Goal: Task Accomplishment & Management: Use online tool/utility

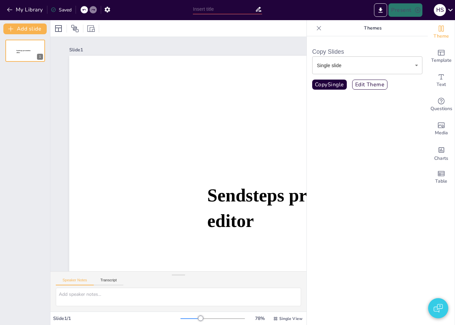
type input "New Sendsteps"
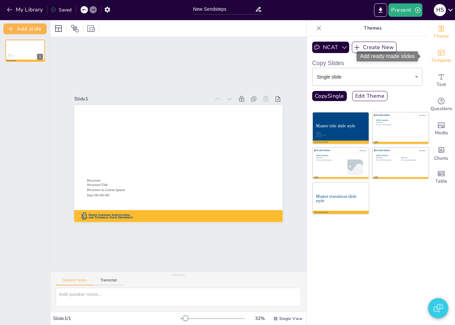
click at [441, 50] on div "Template" at bounding box center [441, 56] width 27 height 24
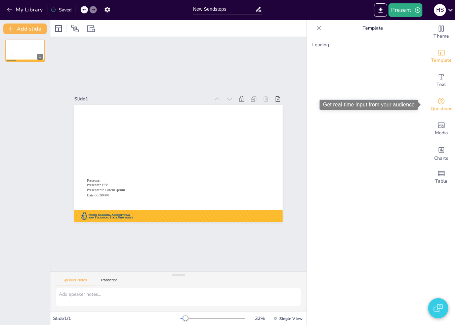
click at [437, 101] on icon "Get real-time input from your audience" at bounding box center [441, 101] width 8 height 8
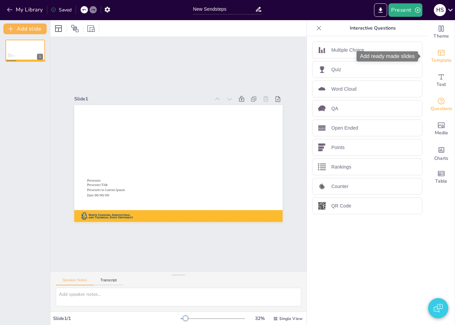
click at [437, 52] on icon "Add ready made slides" at bounding box center [441, 53] width 8 height 8
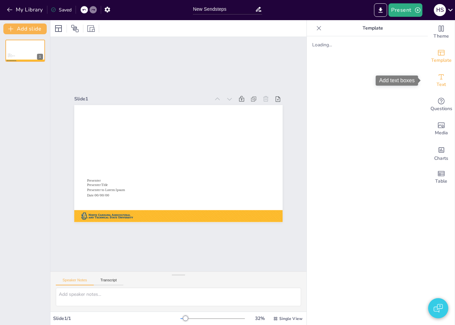
click at [438, 77] on icon "Add text boxes" at bounding box center [441, 77] width 8 height 8
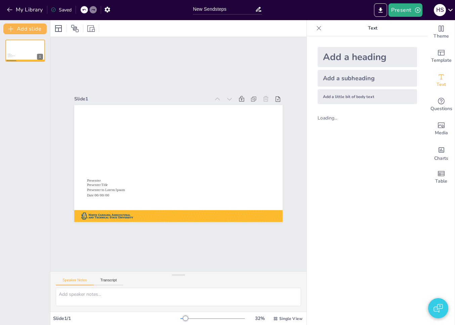
click at [389, 152] on div "Add a heading Add a subheading Add a little bit of body text Loading..." at bounding box center [367, 180] width 121 height 289
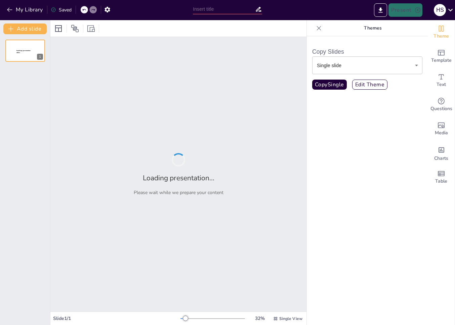
type input "New Sendsteps"
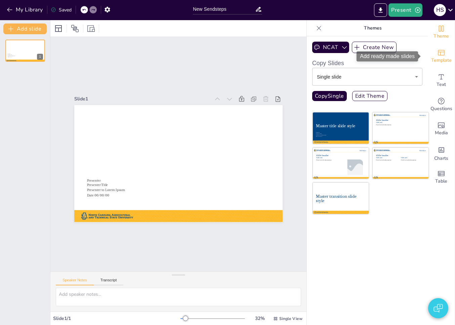
click at [431, 59] on span "Template" at bounding box center [441, 60] width 20 height 7
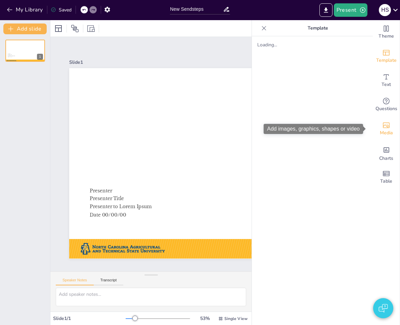
click at [376, 120] on div "Media" at bounding box center [386, 129] width 27 height 24
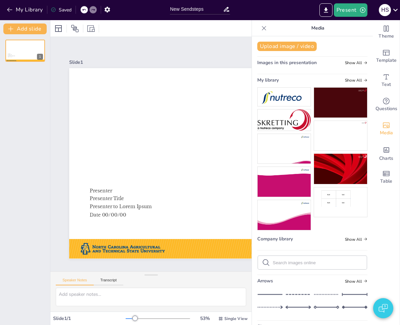
scroll to position [101, 0]
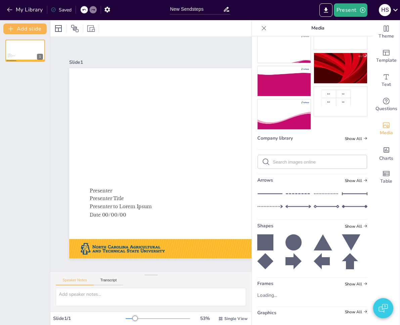
click at [24, 152] on div "Master title slide style Presenter Presenter Title Presenter to Lorem Ipsum Dat…" at bounding box center [25, 179] width 50 height 291
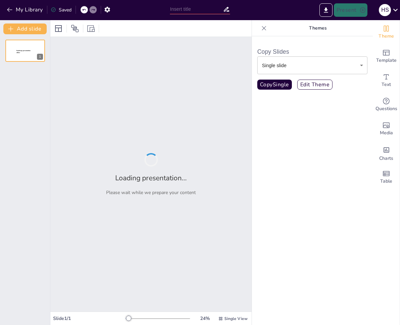
type input "New Sendsteps"
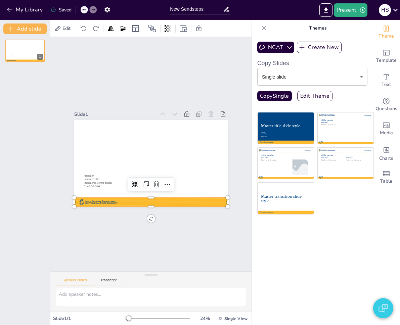
click at [143, 198] on div at bounding box center [151, 202] width 154 height 9
click at [44, 33] on button "Add slide" at bounding box center [24, 29] width 43 height 11
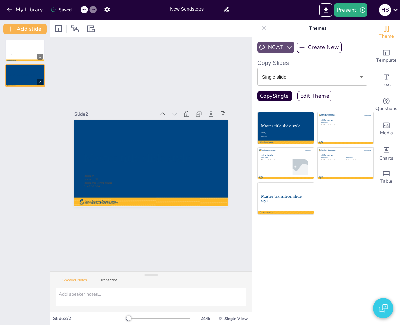
click at [277, 45] on button "NCAT" at bounding box center [275, 47] width 37 height 11
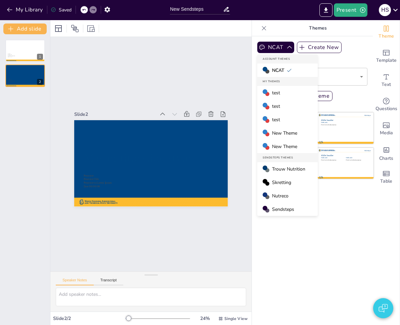
click at [278, 205] on div "Sendsteps" at bounding box center [287, 209] width 60 height 13
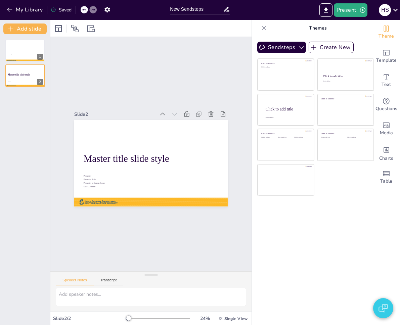
click at [208, 95] on div "Slide 1 Master title slide style Presenter Presenter Title Presenter to Lorem I…" at bounding box center [151, 154] width 292 height 304
click at [97, 154] on span "Master title slide style" at bounding box center [128, 146] width 80 height 52
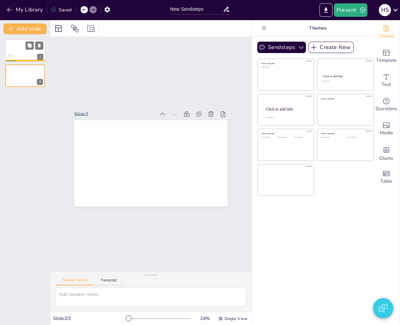
click at [13, 56] on p "Date 00/00/00" at bounding box center [12, 56] width 11 height 1
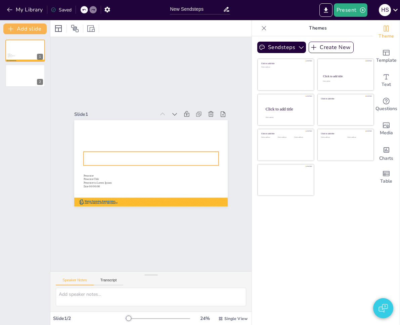
click at [101, 150] on span "Master title slide style" at bounding box center [144, 166] width 88 height 81
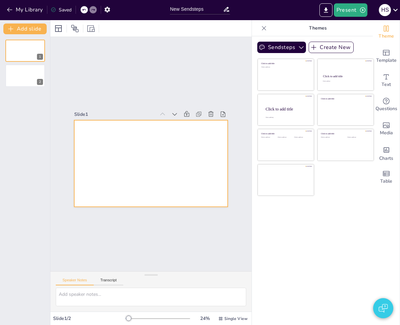
click at [103, 146] on div at bounding box center [158, 148] width 167 height 172
click at [178, 88] on div "Slide 1 Slide 2" at bounding box center [151, 154] width 304 height 292
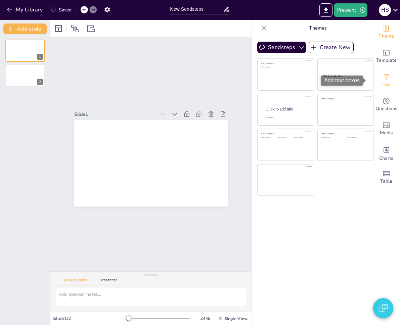
click at [385, 85] on span "Text" at bounding box center [386, 84] width 9 height 7
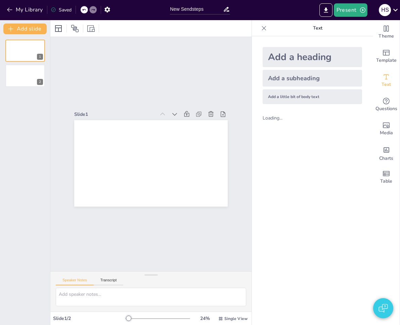
click at [295, 56] on div "Add a heading" at bounding box center [312, 57] width 99 height 20
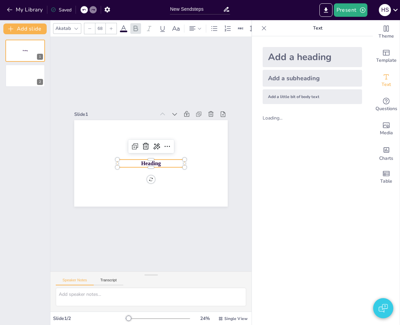
click at [118, 65] on div "Slide 1 Heading Slide 2" at bounding box center [151, 154] width 306 height 309
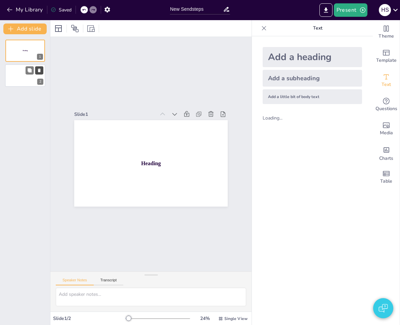
click at [41, 72] on icon at bounding box center [39, 70] width 5 height 5
click at [201, 77] on div "Slide 1 Heading" at bounding box center [151, 153] width 296 height 279
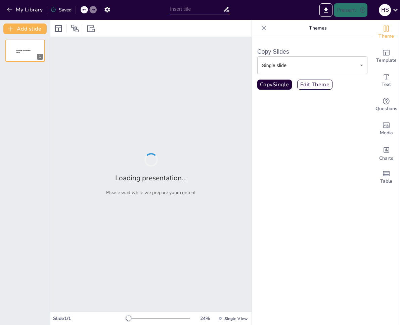
type input "New Sendsteps"
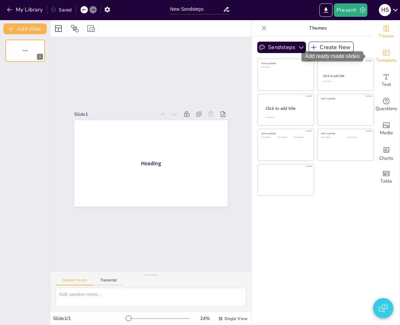
click at [385, 58] on span "Template" at bounding box center [386, 60] width 20 height 7
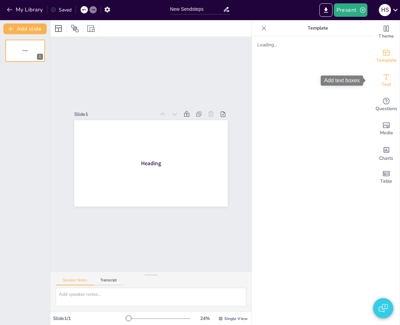
click at [382, 84] on span "Text" at bounding box center [386, 84] width 9 height 7
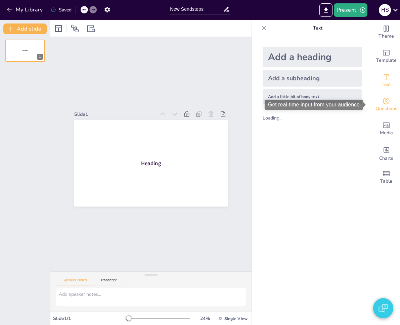
click at [383, 104] on icon "Get real-time input from your audience" at bounding box center [386, 101] width 7 height 7
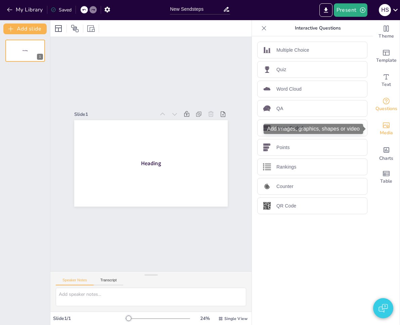
click at [380, 129] on span "Media" at bounding box center [386, 132] width 13 height 7
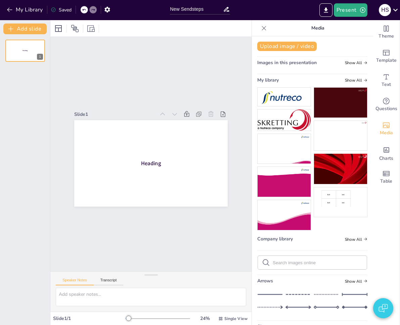
click at [307, 260] on form at bounding box center [318, 263] width 90 height 6
click at [303, 260] on input "text" at bounding box center [318, 262] width 90 height 5
type input "test"
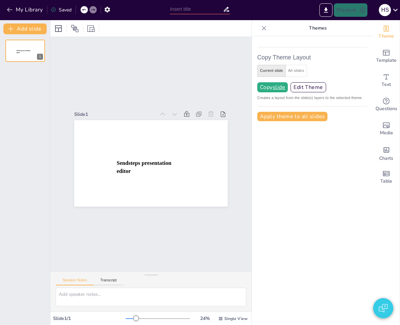
type input "New Sendsteps"
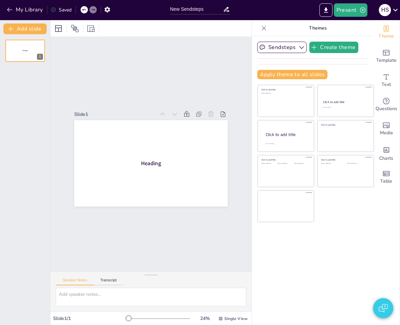
click at [296, 63] on div "Sendsteps Create theme Apply theme to all slides Click to add title Click to ad…" at bounding box center [312, 63] width 110 height 43
click at [289, 50] on button "Sendsteps" at bounding box center [281, 47] width 49 height 11
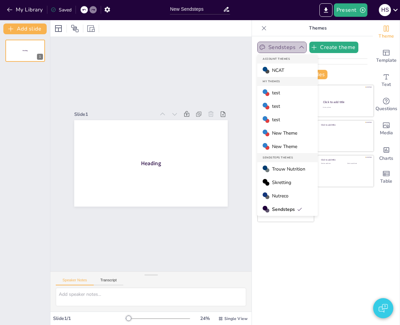
click at [291, 47] on button "Sendsteps" at bounding box center [281, 47] width 49 height 11
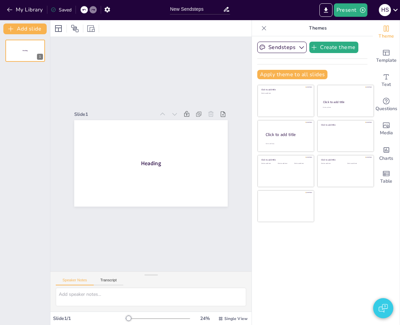
click at [288, 62] on div "Sendsteps Create theme Apply theme to all slides Click to add title Click to ad…" at bounding box center [312, 63] width 110 height 43
click at [291, 47] on button "Sendsteps" at bounding box center [281, 47] width 49 height 11
click at [329, 55] on div "Sendsteps Create theme Apply theme to all slides Click to add title Click to ad…" at bounding box center [312, 63] width 110 height 43
click at [298, 47] on icon "button" at bounding box center [301, 47] width 7 height 7
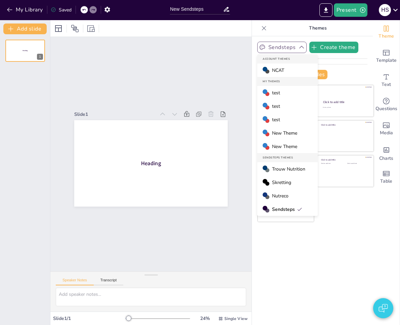
click at [289, 103] on div "test" at bounding box center [287, 105] width 60 height 13
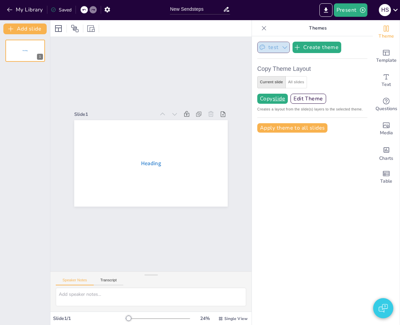
click at [271, 48] on button "test" at bounding box center [273, 47] width 33 height 11
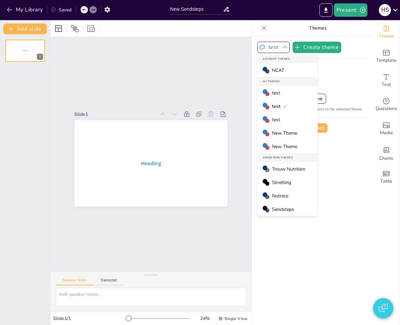
click at [275, 118] on div "test" at bounding box center [287, 119] width 60 height 13
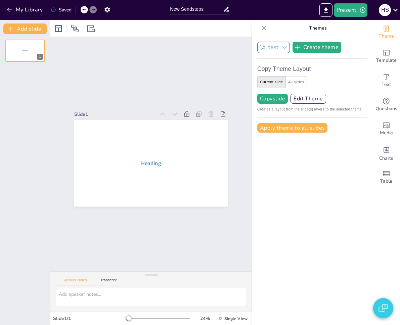
click at [273, 49] on button "test" at bounding box center [273, 47] width 33 height 11
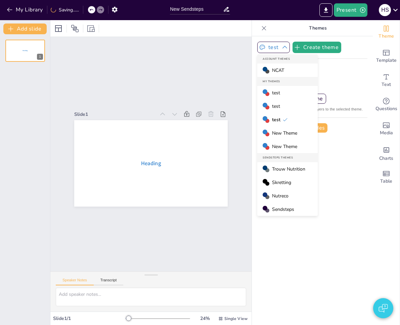
click at [273, 94] on span "test" at bounding box center [276, 93] width 8 height 6
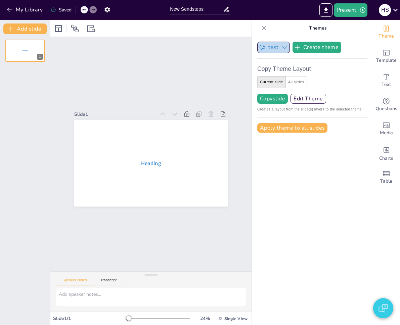
click at [281, 49] on icon "button" at bounding box center [284, 47] width 7 height 7
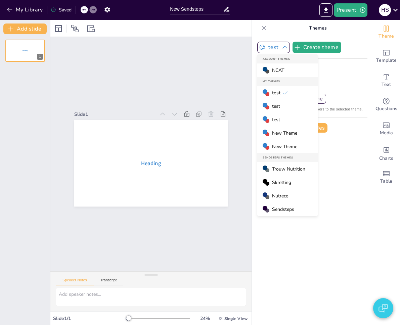
click at [312, 172] on div "Trouw Nutrition" at bounding box center [287, 168] width 60 height 13
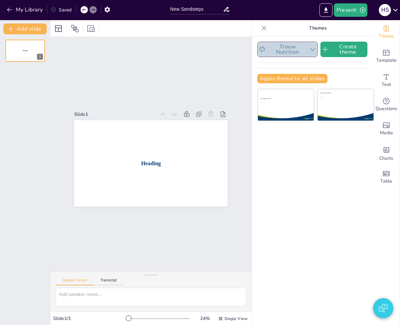
click at [279, 55] on button "Trouw Nutrition" at bounding box center [287, 49] width 60 height 15
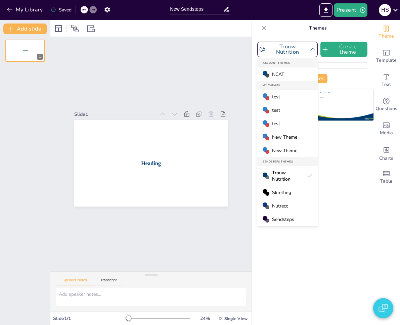
click at [279, 107] on div "test" at bounding box center [287, 109] width 60 height 13
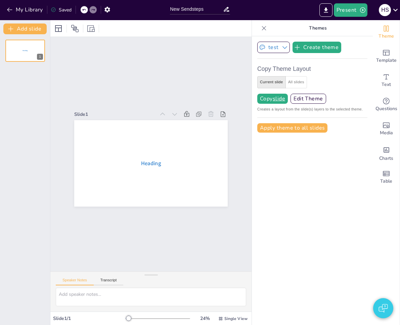
click at [281, 47] on icon "button" at bounding box center [284, 47] width 7 height 7
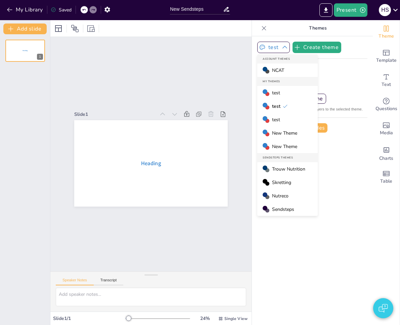
click at [279, 133] on span "New Theme" at bounding box center [284, 133] width 25 height 6
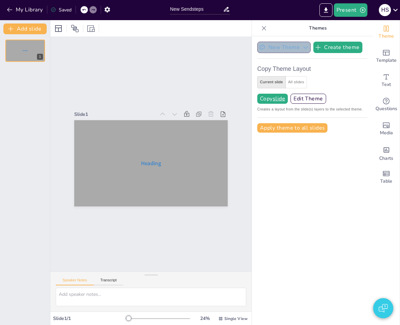
click at [266, 50] on button "New Theme" at bounding box center [283, 47] width 53 height 11
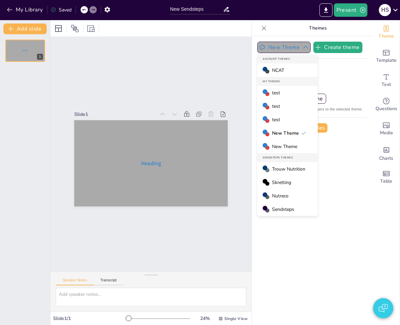
click at [274, 106] on span "test" at bounding box center [276, 106] width 8 height 6
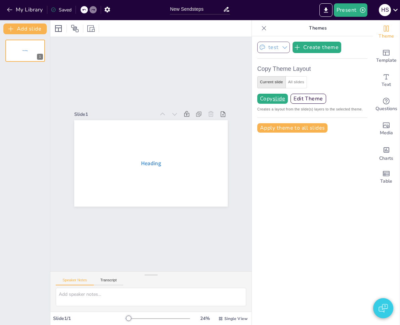
click at [269, 50] on button "test" at bounding box center [273, 47] width 33 height 11
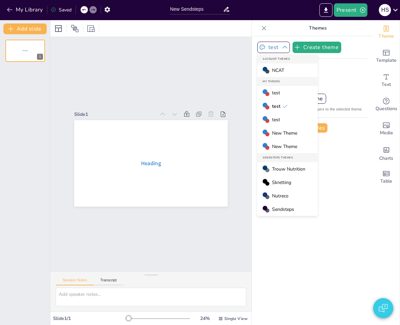
click at [282, 144] on span "New Theme" at bounding box center [284, 146] width 25 height 6
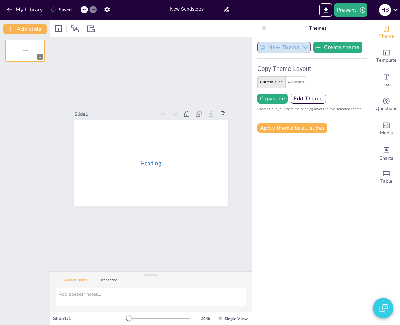
click at [271, 46] on button "New Theme" at bounding box center [283, 47] width 53 height 11
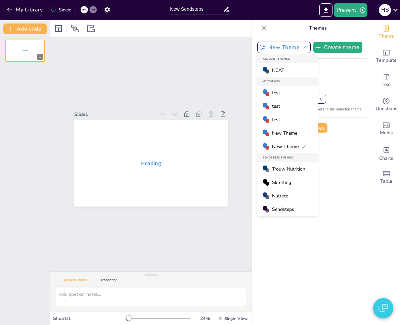
click at [280, 134] on span "New Theme" at bounding box center [284, 133] width 25 height 6
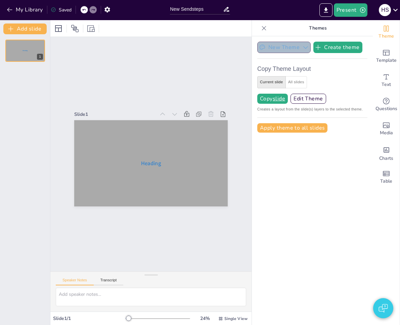
click at [280, 47] on button "New Theme" at bounding box center [283, 47] width 53 height 11
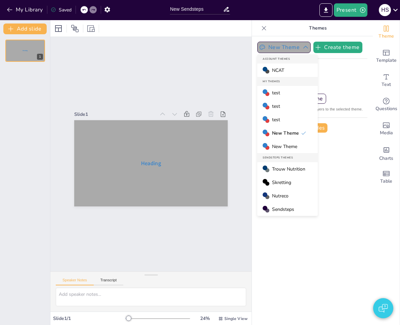
click at [281, 92] on div "test" at bounding box center [287, 92] width 60 height 13
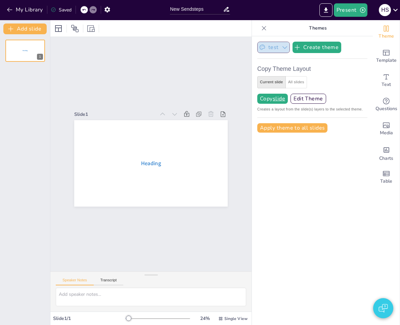
click at [274, 52] on button "test" at bounding box center [273, 47] width 33 height 11
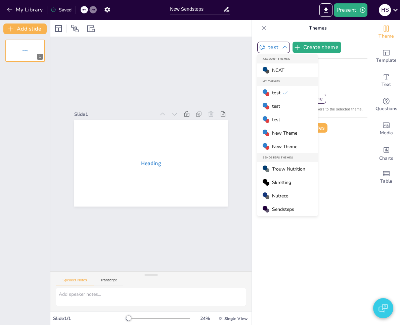
click at [273, 120] on span "test" at bounding box center [276, 120] width 8 height 6
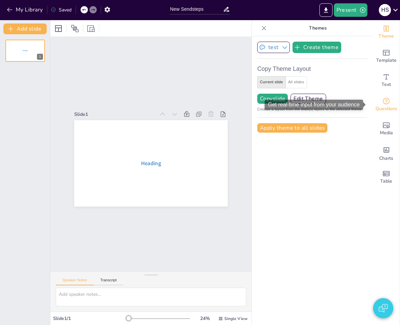
click at [381, 108] on span "Questions" at bounding box center [387, 108] width 22 height 7
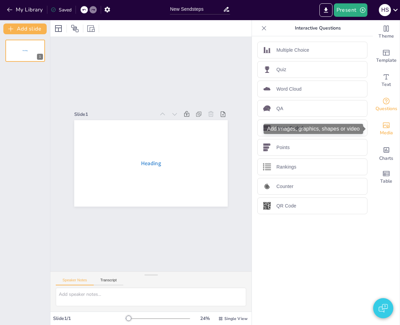
click at [373, 128] on div "Media" at bounding box center [386, 129] width 27 height 24
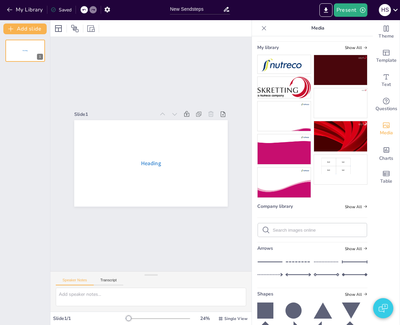
scroll to position [101, 0]
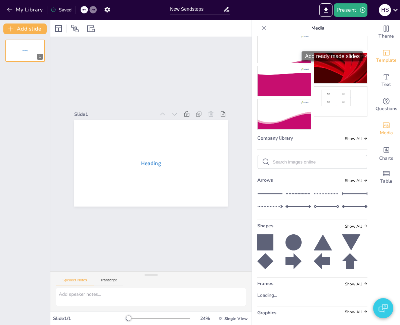
click at [382, 53] on icon "Add ready made slides" at bounding box center [386, 53] width 8 height 8
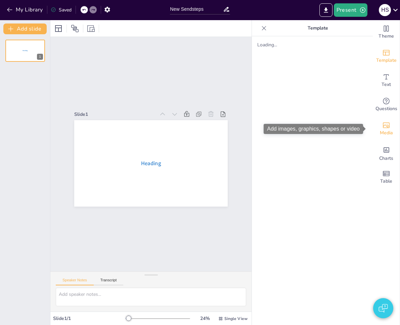
click at [383, 126] on icon "Add images, graphics, shapes or video" at bounding box center [386, 126] width 7 height 6
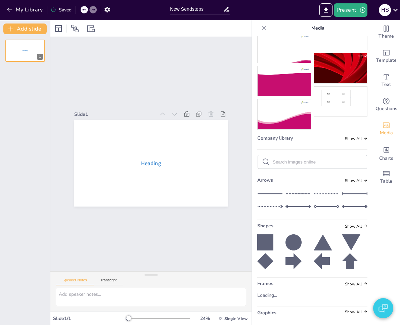
click at [257, 258] on icon at bounding box center [265, 261] width 16 height 16
drag, startPoint x: 157, startPoint y: 171, endPoint x: 84, endPoint y: 191, distance: 75.5
click at [84, 191] on div at bounding box center [89, 194] width 26 height 26
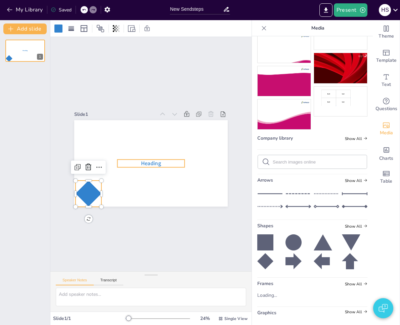
click at [141, 162] on span "Heading" at bounding box center [151, 163] width 20 height 7
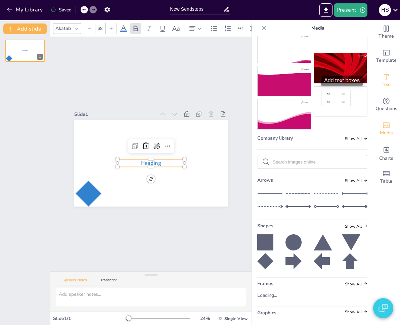
click at [385, 85] on span "Text" at bounding box center [386, 84] width 9 height 7
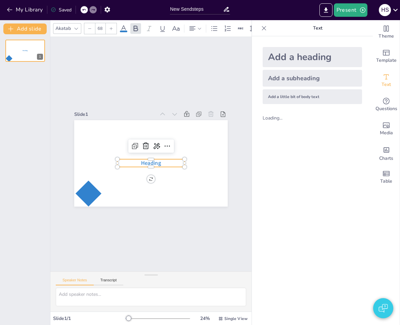
click at [283, 96] on div "Add a little bit of body text" at bounding box center [312, 96] width 99 height 15
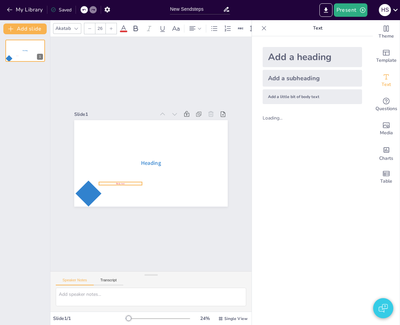
drag, startPoint x: 154, startPoint y: 160, endPoint x: 123, endPoint y: 180, distance: 36.6
click at [123, 182] on p "Body text" at bounding box center [120, 183] width 43 height 3
click at [124, 31] on span at bounding box center [123, 32] width 7 height 2
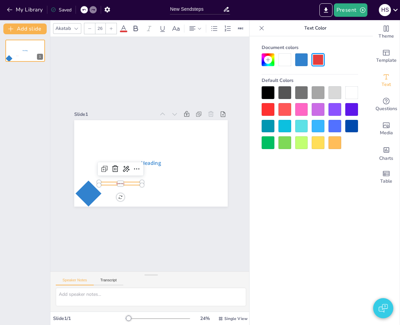
click at [351, 95] on div at bounding box center [351, 92] width 13 height 13
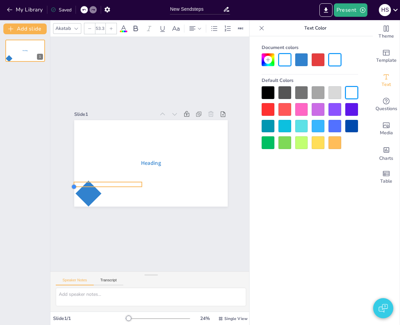
type input "56.3"
drag, startPoint x: 95, startPoint y: 181, endPoint x: 92, endPoint y: 185, distance: 4.8
click at [92, 185] on div "Heading Body text" at bounding box center [151, 163] width 154 height 86
drag, startPoint x: 104, startPoint y: 182, endPoint x: 150, endPoint y: 178, distance: 46.2
click at [150, 178] on p "Body text" at bounding box center [141, 181] width 93 height 6
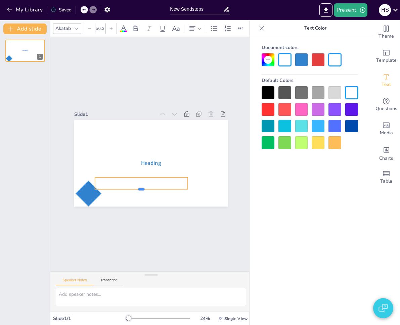
drag, startPoint x: 138, startPoint y: 182, endPoint x: 147, endPoint y: 187, distance: 10.1
click at [140, 190] on div at bounding box center [141, 191] width 93 height 5
drag, startPoint x: 183, startPoint y: 181, endPoint x: 125, endPoint y: 188, distance: 58.5
click at [125, 188] on div "Heading Body text" at bounding box center [151, 163] width 154 height 86
drag, startPoint x: 119, startPoint y: 184, endPoint x: 93, endPoint y: 192, distance: 27.0
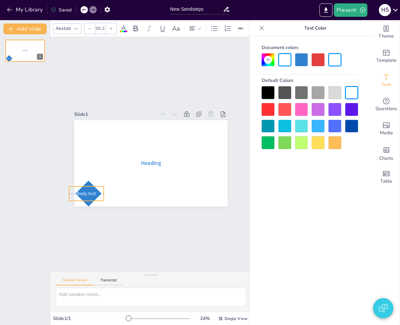
click at [93, 192] on p "Body text" at bounding box center [86, 194] width 35 height 6
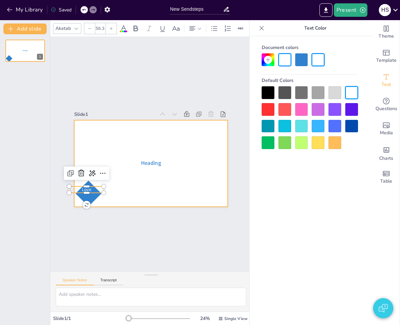
click at [160, 186] on div at bounding box center [151, 163] width 154 height 86
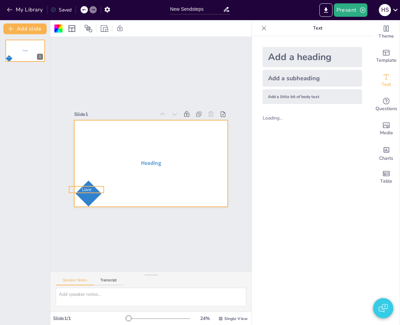
click at [82, 188] on span "Love" at bounding box center [86, 190] width 9 height 6
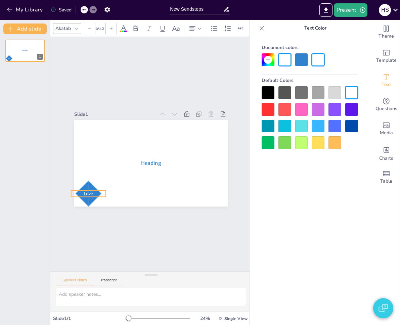
drag, startPoint x: 93, startPoint y: 187, endPoint x: 96, endPoint y: 191, distance: 5.3
click at [96, 191] on p "Love" at bounding box center [88, 194] width 35 height 6
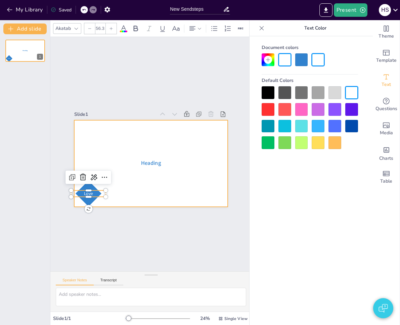
click at [109, 192] on div at bounding box center [151, 163] width 154 height 86
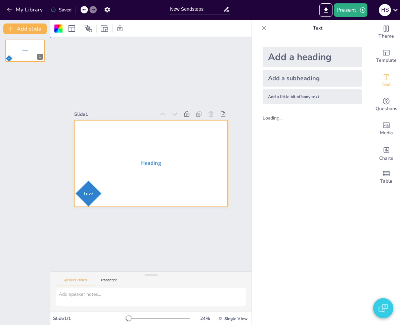
click at [120, 185] on div at bounding box center [151, 163] width 154 height 86
drag, startPoint x: 102, startPoint y: 178, endPoint x: 64, endPoint y: 194, distance: 40.8
click at [64, 194] on div "Slide 1 Heading Love" at bounding box center [150, 153] width 191 height 105
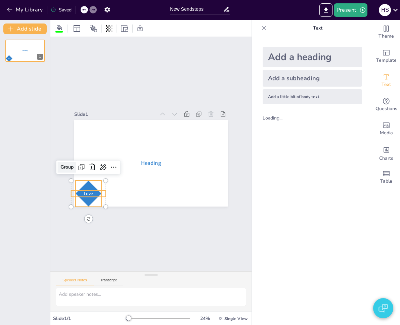
click at [65, 165] on div "Group" at bounding box center [67, 167] width 18 height 11
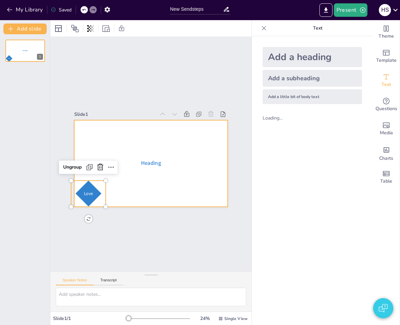
click at [157, 190] on div at bounding box center [151, 163] width 154 height 86
click at [162, 145] on div at bounding box center [151, 163] width 154 height 86
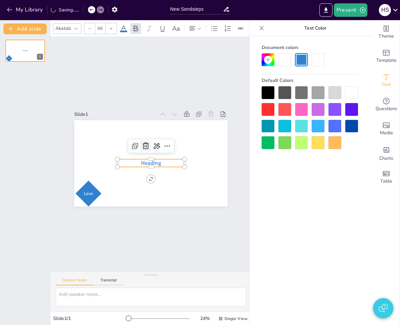
click at [142, 144] on icon at bounding box center [146, 146] width 8 height 8
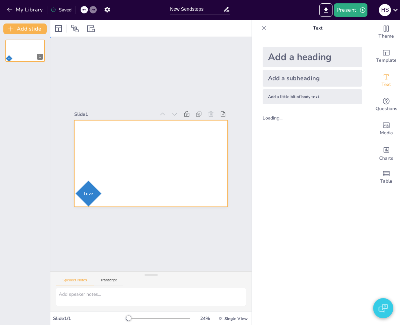
click at [180, 162] on div at bounding box center [151, 163] width 154 height 86
click at [96, 201] on div at bounding box center [89, 194] width 26 height 26
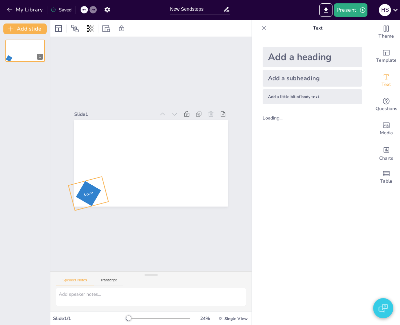
drag, startPoint x: 84, startPoint y: 217, endPoint x: 90, endPoint y: 215, distance: 6.5
click at [90, 215] on div "Slide 1 Love 345 °" at bounding box center [150, 154] width 201 height 234
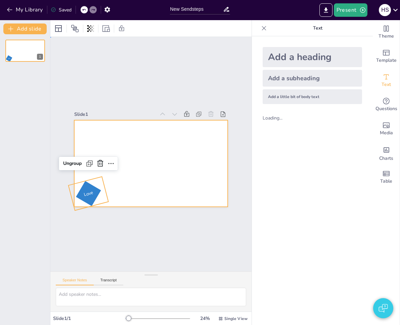
click at [142, 180] on div at bounding box center [151, 163] width 154 height 86
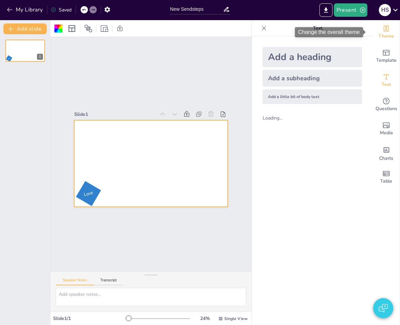
click at [387, 30] on div "Theme" at bounding box center [386, 32] width 27 height 24
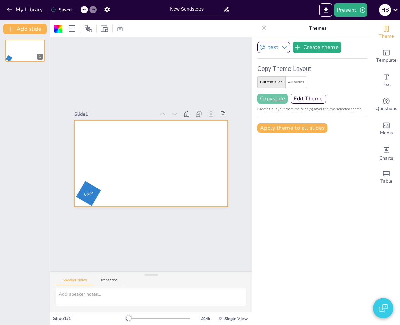
click at [273, 99] on u "slide" at bounding box center [279, 98] width 12 height 5
click at [36, 31] on button "Add slide" at bounding box center [24, 29] width 43 height 11
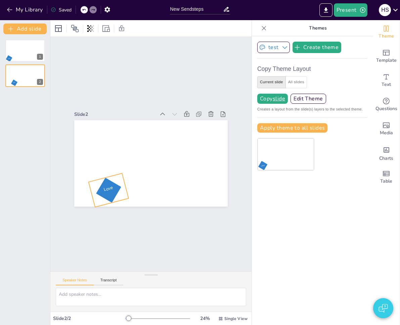
drag, startPoint x: 93, startPoint y: 191, endPoint x: 113, endPoint y: 188, distance: 20.4
click at [113, 188] on div at bounding box center [109, 191] width 32 height 32
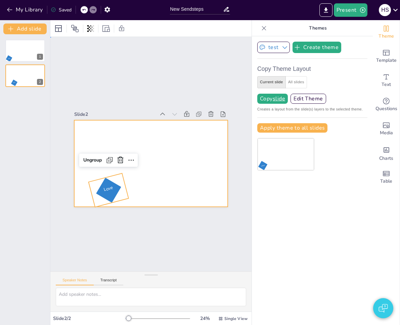
click at [135, 180] on div at bounding box center [151, 163] width 154 height 86
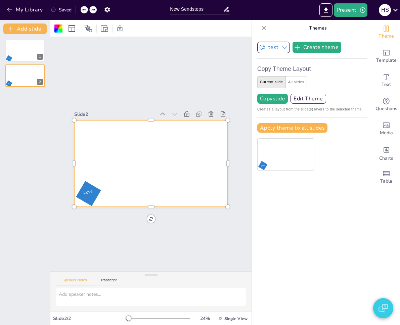
click at [136, 174] on div at bounding box center [151, 163] width 154 height 86
click at [145, 256] on div "Slide 1 Love Slide 2 Love" at bounding box center [150, 154] width 201 height 234
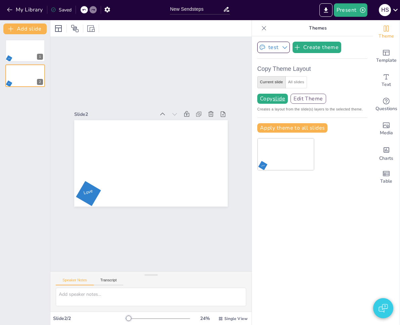
click at [300, 98] on button "Edit Theme" at bounding box center [309, 99] width 36 height 10
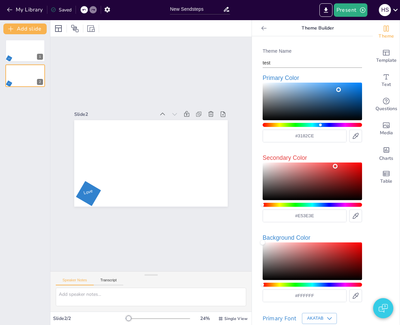
scroll to position [61, 0]
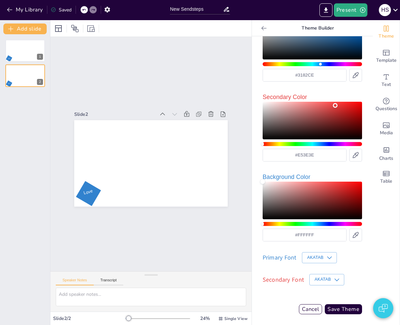
type input "#563131"
click at [299, 207] on div "Color" at bounding box center [312, 201] width 99 height 38
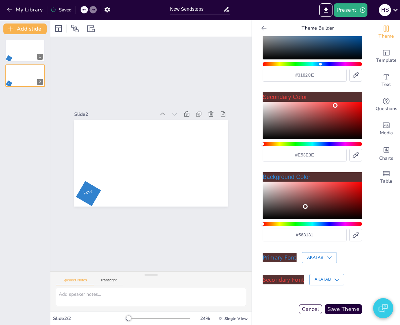
type input "#b88888"
click at [282, 112] on div "Color" at bounding box center [312, 121] width 99 height 38
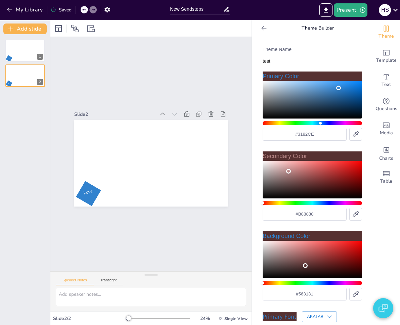
scroll to position [0, 0]
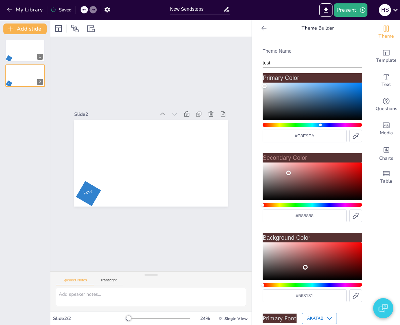
type input "#ebecec"
drag, startPoint x: 268, startPoint y: 90, endPoint x: 258, endPoint y: 85, distance: 11.1
click at [263, 85] on div "Color" at bounding box center [312, 102] width 99 height 38
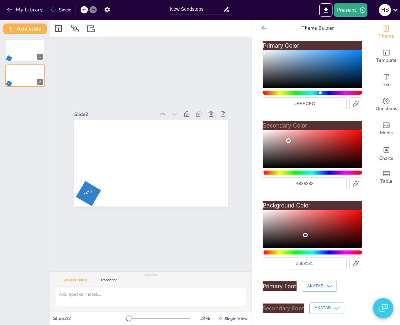
scroll to position [61, 0]
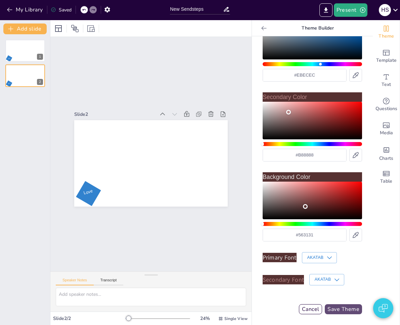
click at [330, 307] on button "Save Theme" at bounding box center [343, 309] width 37 height 10
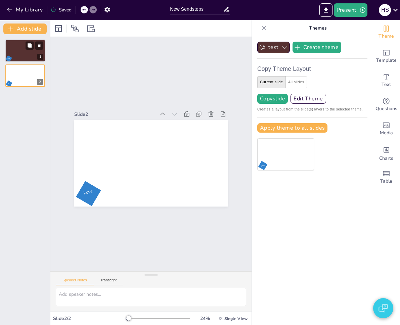
click at [21, 55] on div at bounding box center [25, 50] width 40 height 23
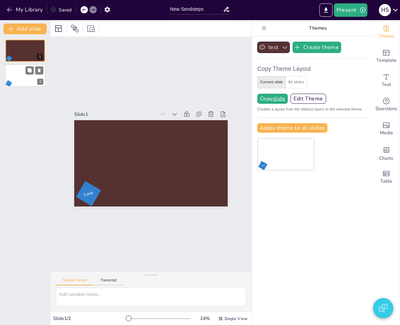
click at [26, 80] on div at bounding box center [25, 75] width 40 height 23
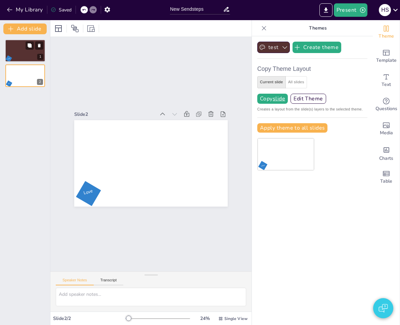
click at [20, 56] on div at bounding box center [25, 50] width 40 height 23
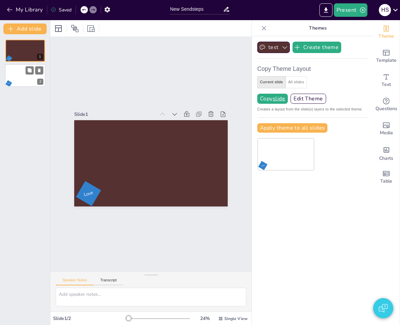
click at [19, 77] on div at bounding box center [25, 75] width 40 height 23
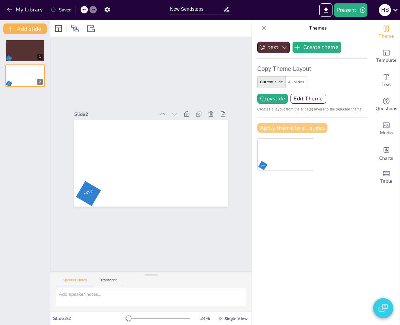
click at [269, 130] on button "Apply theme to all slides" at bounding box center [292, 127] width 70 height 9
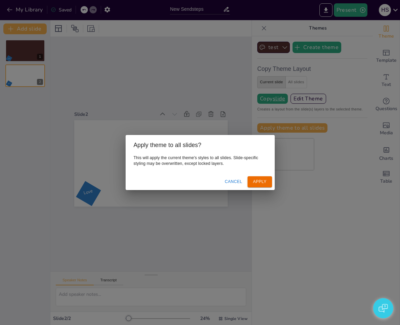
click at [259, 187] on button "Apply" at bounding box center [260, 181] width 24 height 11
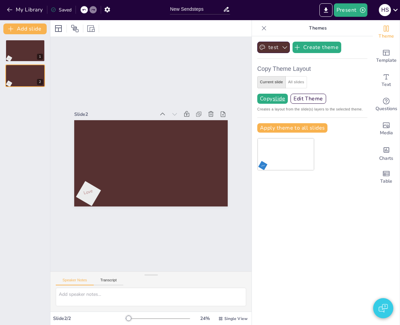
click at [119, 86] on div "Slide 1 Love Slide 2 Love" at bounding box center [150, 154] width 201 height 234
click at [19, 57] on div at bounding box center [25, 50] width 40 height 23
click at [18, 74] on div at bounding box center [25, 75] width 40 height 23
click at [19, 50] on div at bounding box center [25, 50] width 40 height 23
click at [22, 80] on div at bounding box center [25, 75] width 40 height 23
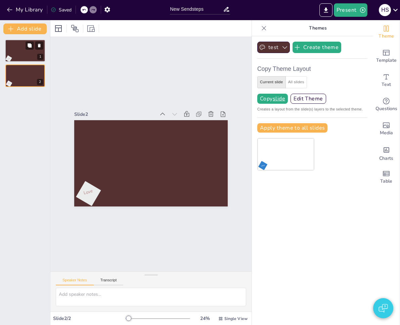
click at [14, 56] on div at bounding box center [25, 50] width 40 height 23
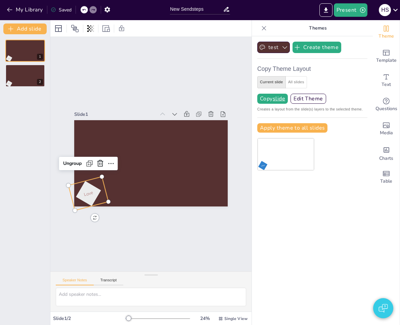
click at [84, 194] on div at bounding box center [89, 194] width 32 height 32
click at [85, 191] on span "Love" at bounding box center [88, 193] width 10 height 8
drag, startPoint x: 12, startPoint y: 73, endPoint x: 27, endPoint y: 102, distance: 32.1
click at [12, 73] on div at bounding box center [25, 75] width 40 height 22
click at [83, 192] on span "Love" at bounding box center [88, 192] width 10 height 8
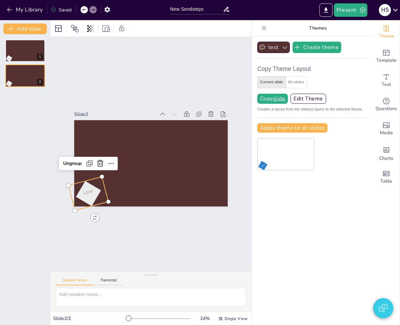
drag, startPoint x: 92, startPoint y: 190, endPoint x: 107, endPoint y: 187, distance: 15.0
click at [106, 187] on p "Love" at bounding box center [88, 192] width 35 height 15
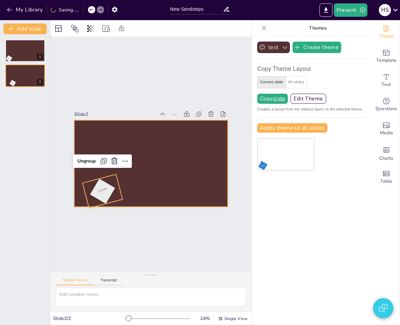
click at [145, 185] on div at bounding box center [151, 163] width 154 height 86
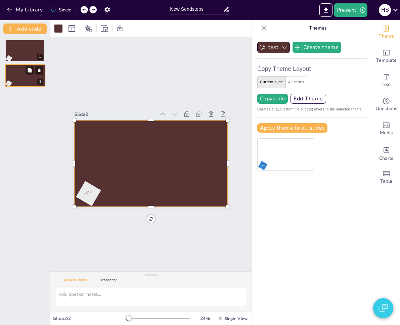
click at [17, 80] on div at bounding box center [25, 75] width 40 height 23
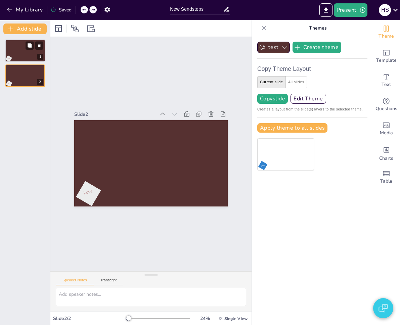
click at [18, 55] on div at bounding box center [25, 50] width 40 height 23
click at [20, 81] on div at bounding box center [25, 75] width 40 height 23
click at [21, 50] on div at bounding box center [25, 50] width 40 height 23
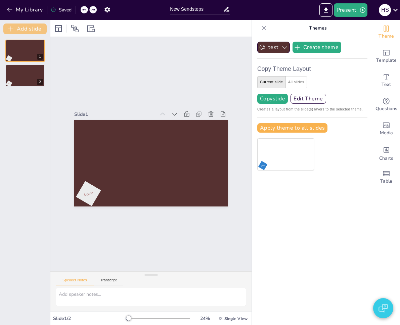
click at [23, 30] on button "Add slide" at bounding box center [24, 29] width 43 height 11
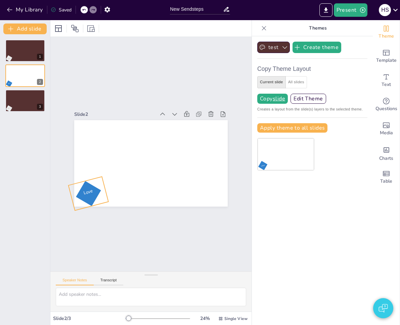
click at [83, 189] on span "Love" at bounding box center [88, 192] width 10 height 8
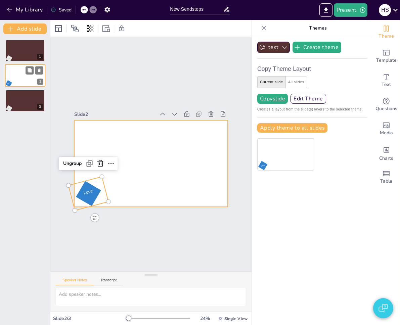
click at [20, 78] on div at bounding box center [25, 75] width 40 height 23
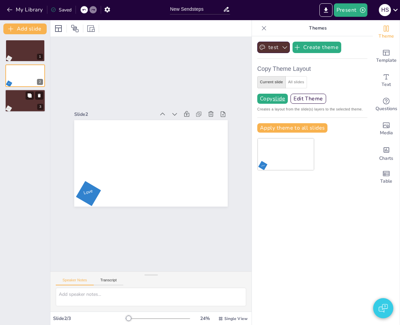
click at [20, 106] on div at bounding box center [25, 100] width 40 height 23
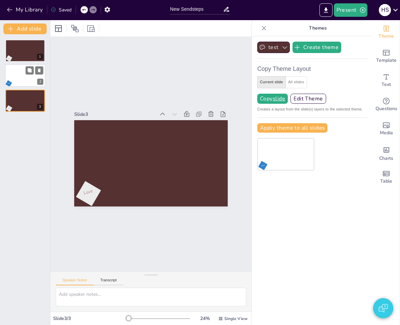
click at [17, 79] on div at bounding box center [25, 75] width 40 height 23
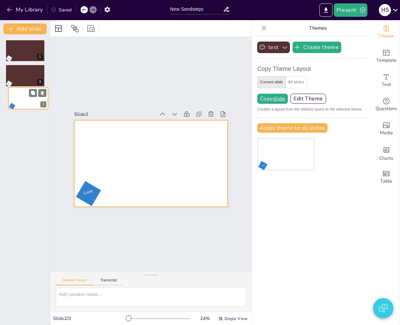
drag, startPoint x: 20, startPoint y: 79, endPoint x: 24, endPoint y: 109, distance: 30.7
click at [24, 109] on div at bounding box center [28, 98] width 40 height 22
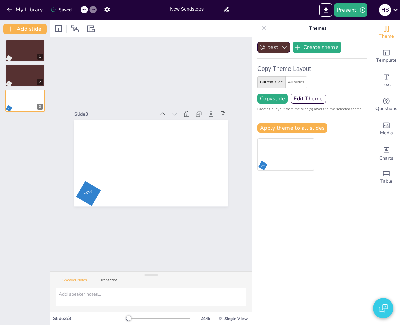
click at [95, 96] on div "Slide 1 Love Slide 2 Love Slide 3 Love" at bounding box center [150, 154] width 201 height 234
click at [29, 28] on button "Add slide" at bounding box center [24, 29] width 43 height 11
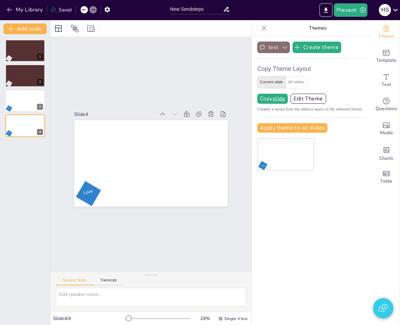
click at [266, 48] on button "test" at bounding box center [273, 47] width 33 height 11
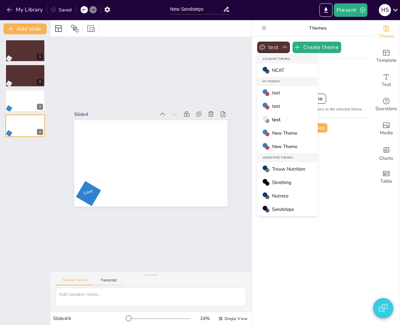
click at [291, 118] on div "test" at bounding box center [287, 119] width 60 height 13
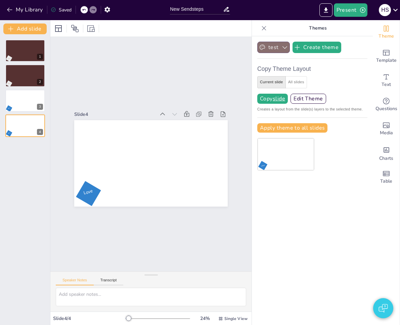
click at [267, 47] on button "test" at bounding box center [273, 47] width 33 height 11
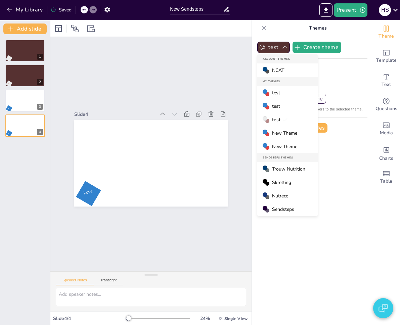
click at [275, 106] on div "test" at bounding box center [287, 105] width 60 height 13
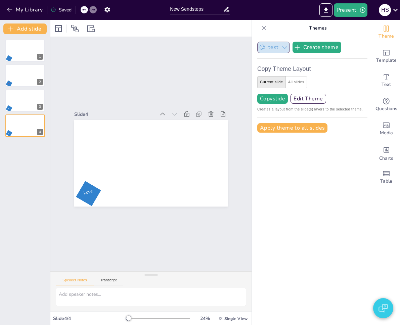
click at [272, 49] on button "test" at bounding box center [273, 47] width 33 height 11
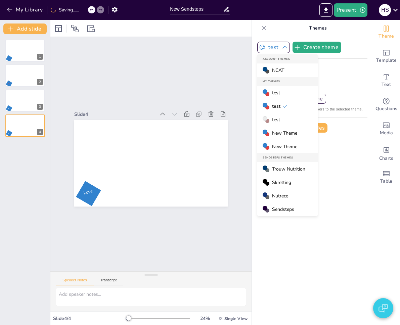
click at [278, 121] on div "test" at bounding box center [287, 119] width 60 height 13
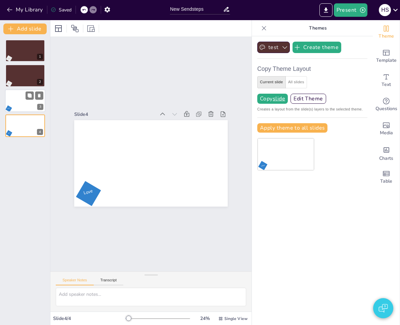
click at [20, 109] on div at bounding box center [25, 100] width 40 height 23
click at [18, 128] on div at bounding box center [25, 125] width 40 height 23
click at [40, 27] on button "Add slide" at bounding box center [24, 29] width 43 height 11
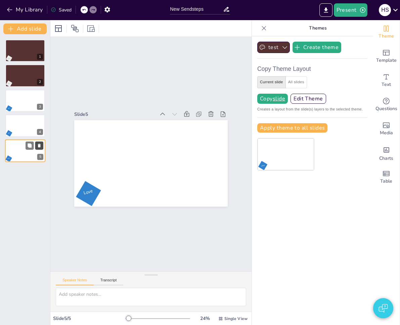
click at [41, 145] on icon at bounding box center [39, 145] width 5 height 5
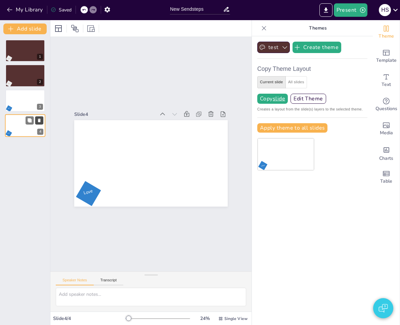
click at [41, 120] on icon at bounding box center [39, 120] width 5 height 5
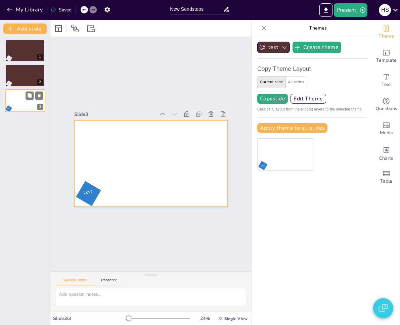
click at [20, 102] on div at bounding box center [25, 100] width 40 height 23
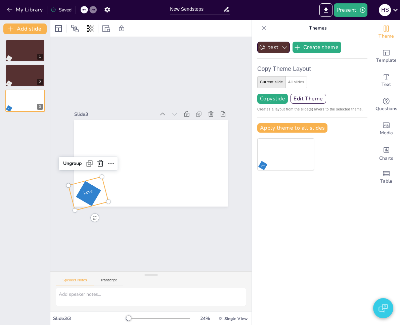
click at [83, 192] on span "Love" at bounding box center [88, 192] width 10 height 8
click at [14, 54] on div at bounding box center [25, 50] width 40 height 23
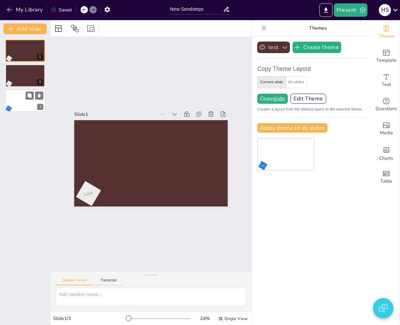
click at [15, 110] on div at bounding box center [25, 100] width 40 height 23
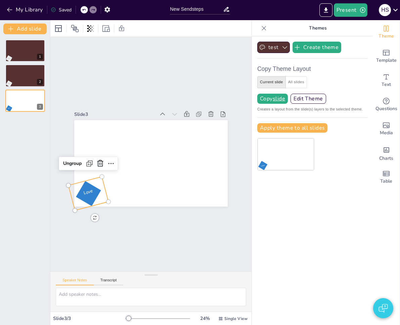
click at [90, 187] on p "Love" at bounding box center [88, 192] width 35 height 15
click at [69, 161] on div "Ungroup" at bounding box center [72, 163] width 24 height 11
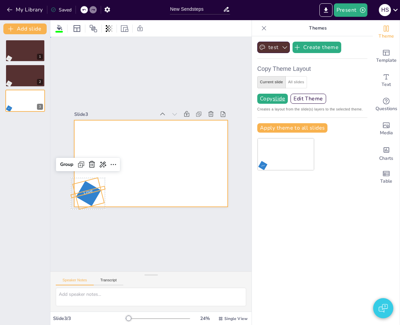
click at [100, 189] on div at bounding box center [151, 163] width 154 height 86
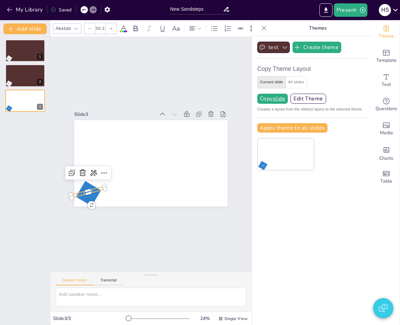
click at [85, 189] on span "Love" at bounding box center [88, 192] width 10 height 8
click at [86, 192] on span "Love" at bounding box center [90, 193] width 10 height 8
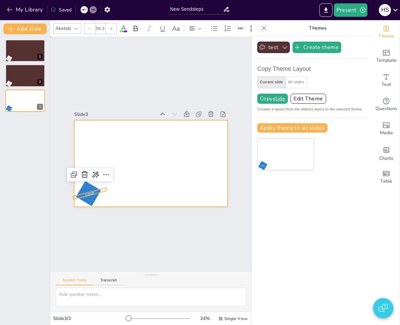
click at [109, 191] on div at bounding box center [151, 163] width 154 height 86
click at [131, 186] on div at bounding box center [151, 163] width 154 height 86
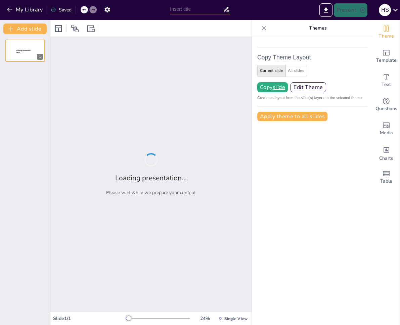
type input "New Sendsteps"
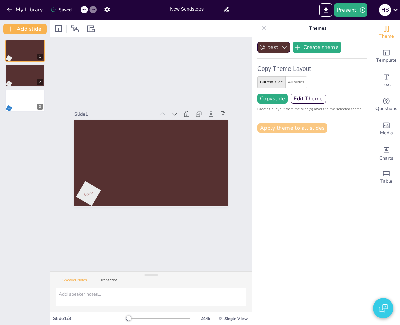
click at [296, 128] on button "Apply theme to all slides" at bounding box center [292, 127] width 70 height 9
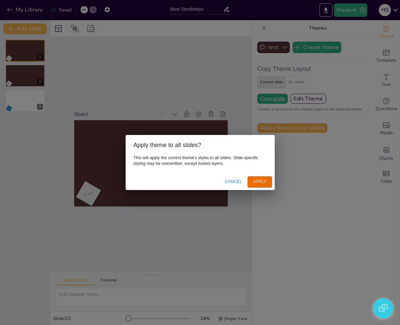
click at [257, 178] on button "Apply" at bounding box center [260, 181] width 24 height 11
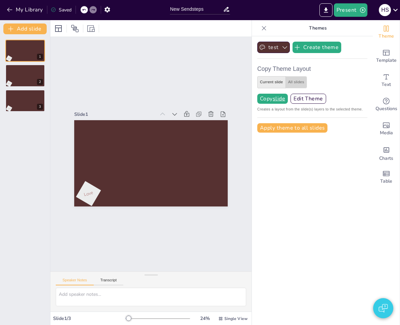
click at [287, 85] on button "All slides" at bounding box center [296, 82] width 21 height 12
click at [273, 81] on button "Current slide" at bounding box center [271, 82] width 29 height 12
click at [270, 46] on button "test" at bounding box center [273, 47] width 33 height 11
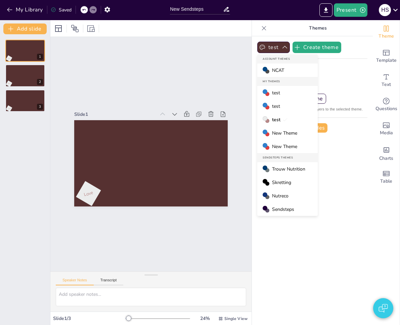
click at [272, 88] on div "test" at bounding box center [287, 92] width 60 height 13
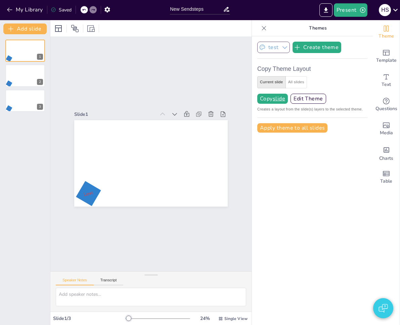
click at [274, 50] on button "test" at bounding box center [273, 47] width 33 height 11
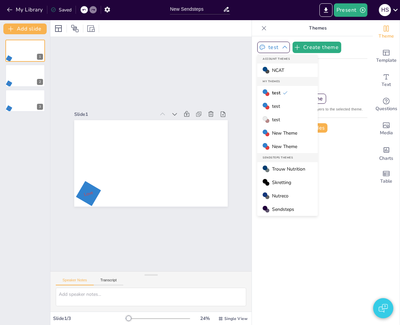
click at [276, 70] on span "NCAT" at bounding box center [278, 70] width 12 height 6
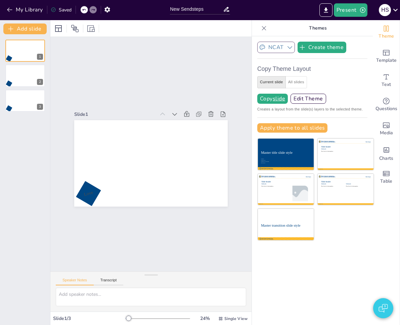
click at [279, 50] on button "NCAT" at bounding box center [276, 47] width 38 height 11
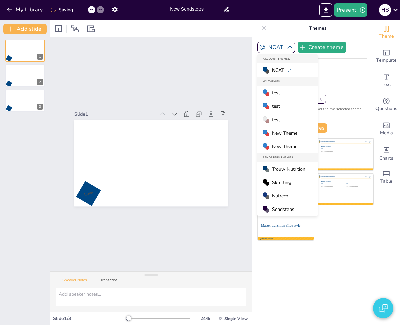
click at [277, 134] on span "New Theme" at bounding box center [284, 133] width 25 height 6
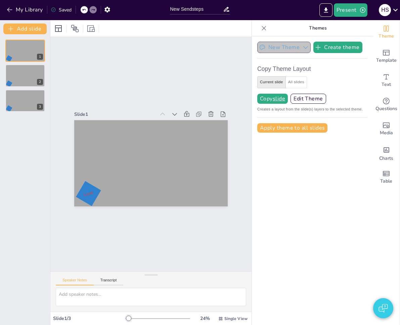
click at [274, 49] on button "New Theme" at bounding box center [283, 47] width 53 height 11
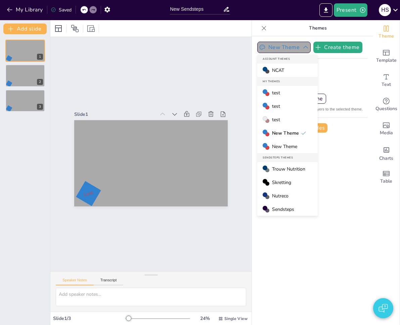
click at [276, 169] on span "Trouw Nutrition" at bounding box center [288, 169] width 33 height 6
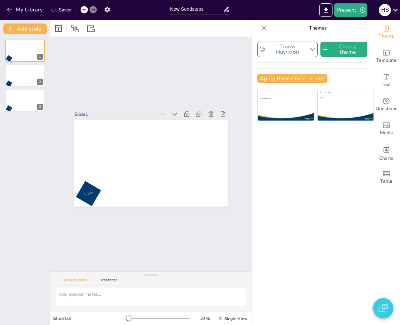
click at [264, 50] on button "Trouw Nutrition" at bounding box center [287, 49] width 60 height 15
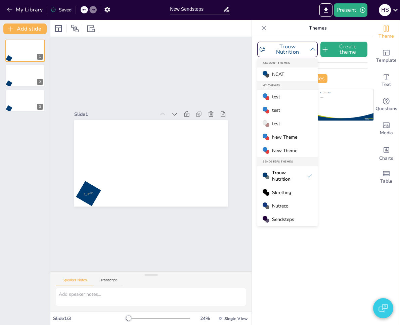
click at [282, 195] on span "Skretting" at bounding box center [281, 192] width 19 height 6
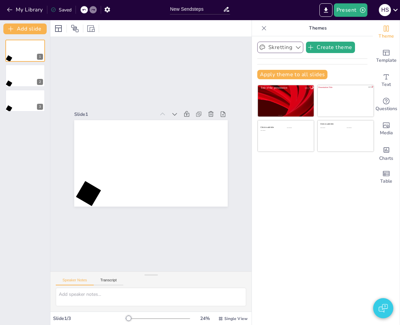
click at [281, 49] on button "Skretting" at bounding box center [280, 47] width 46 height 11
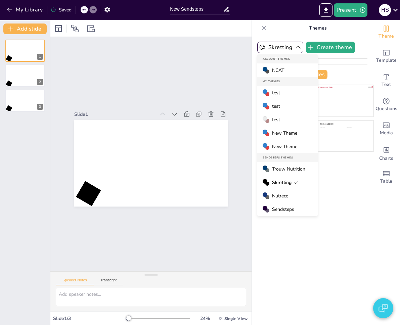
click at [276, 196] on span "Nutreco" at bounding box center [280, 196] width 16 height 6
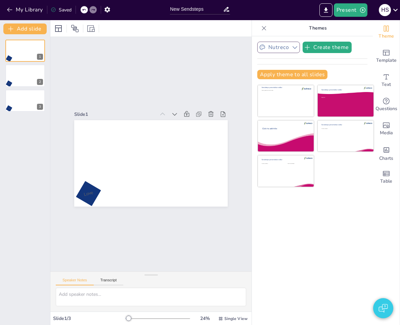
click at [274, 46] on button "Nutreco" at bounding box center [278, 47] width 43 height 11
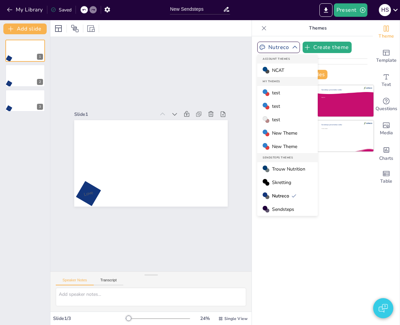
click at [272, 130] on span "New Theme" at bounding box center [284, 133] width 25 height 6
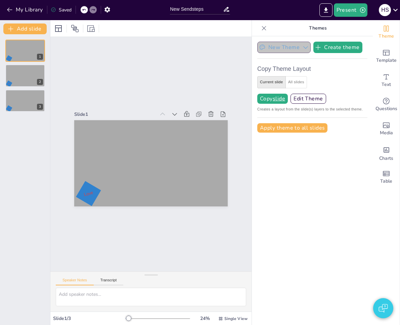
click at [270, 47] on button "New Theme" at bounding box center [283, 47] width 53 height 11
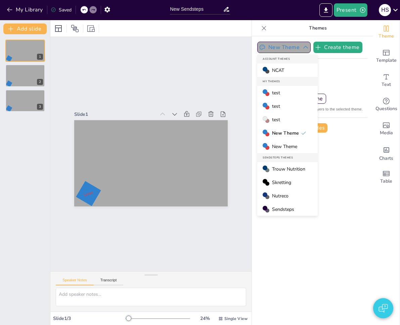
click at [278, 119] on div "test" at bounding box center [287, 119] width 60 height 13
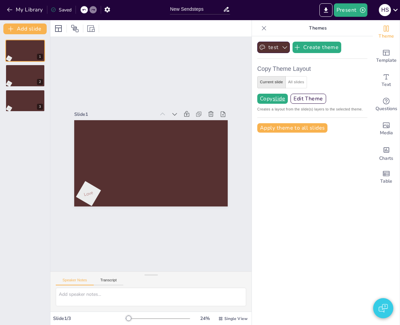
click at [140, 75] on div "Slide 1 Love Slide 2 Love Slide 3 Love" at bounding box center [150, 154] width 201 height 234
click at [165, 77] on div "Slide 1 Love Slide 2 Love Slide 3 Love" at bounding box center [150, 154] width 201 height 234
click at [382, 129] on icon "Add images, graphics, shapes or video" at bounding box center [386, 125] width 8 height 8
